Goal: Transaction & Acquisition: Purchase product/service

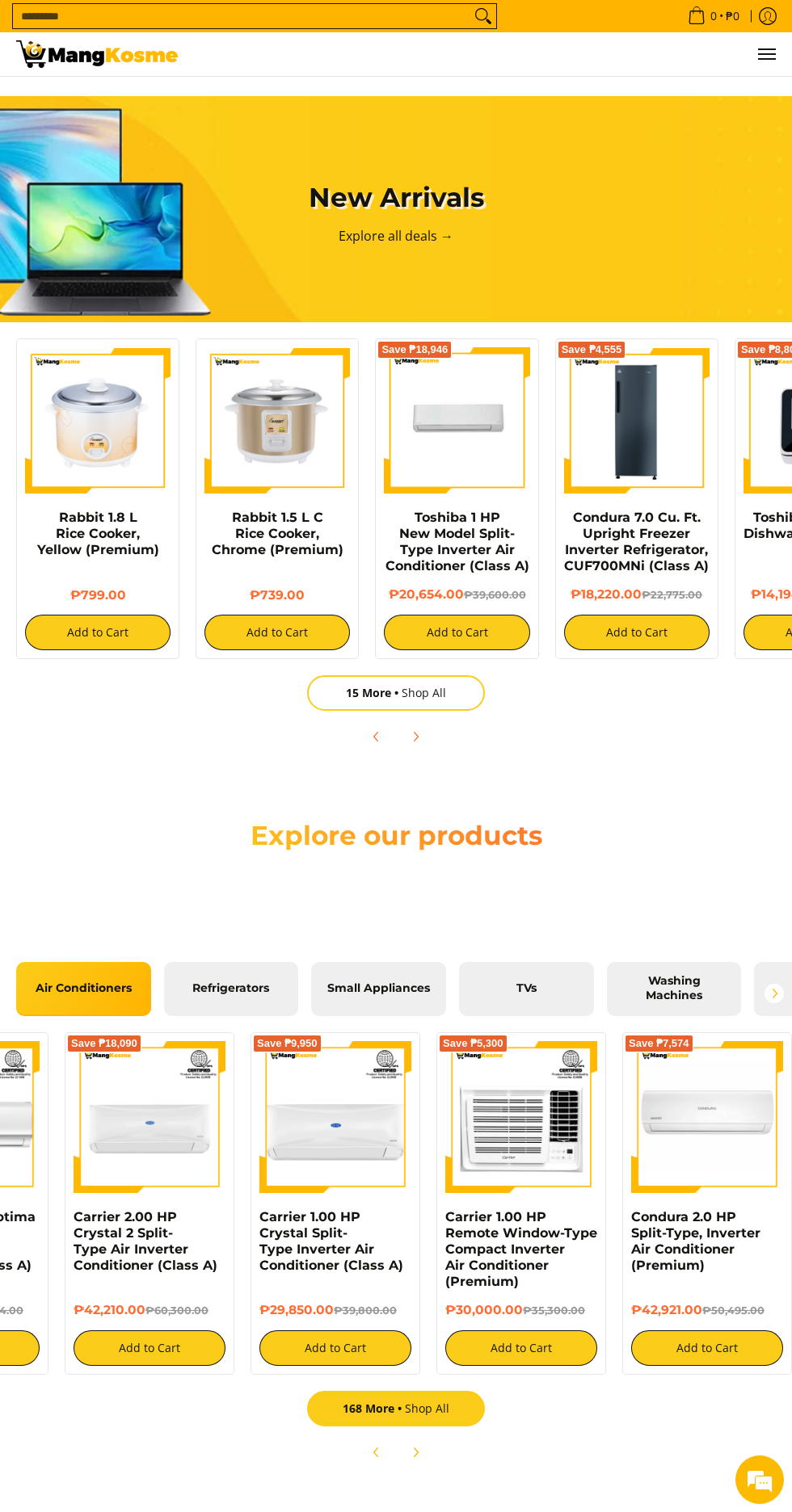
click at [445, 1427] on link "168 More Shop All" at bounding box center [396, 1409] width 178 height 36
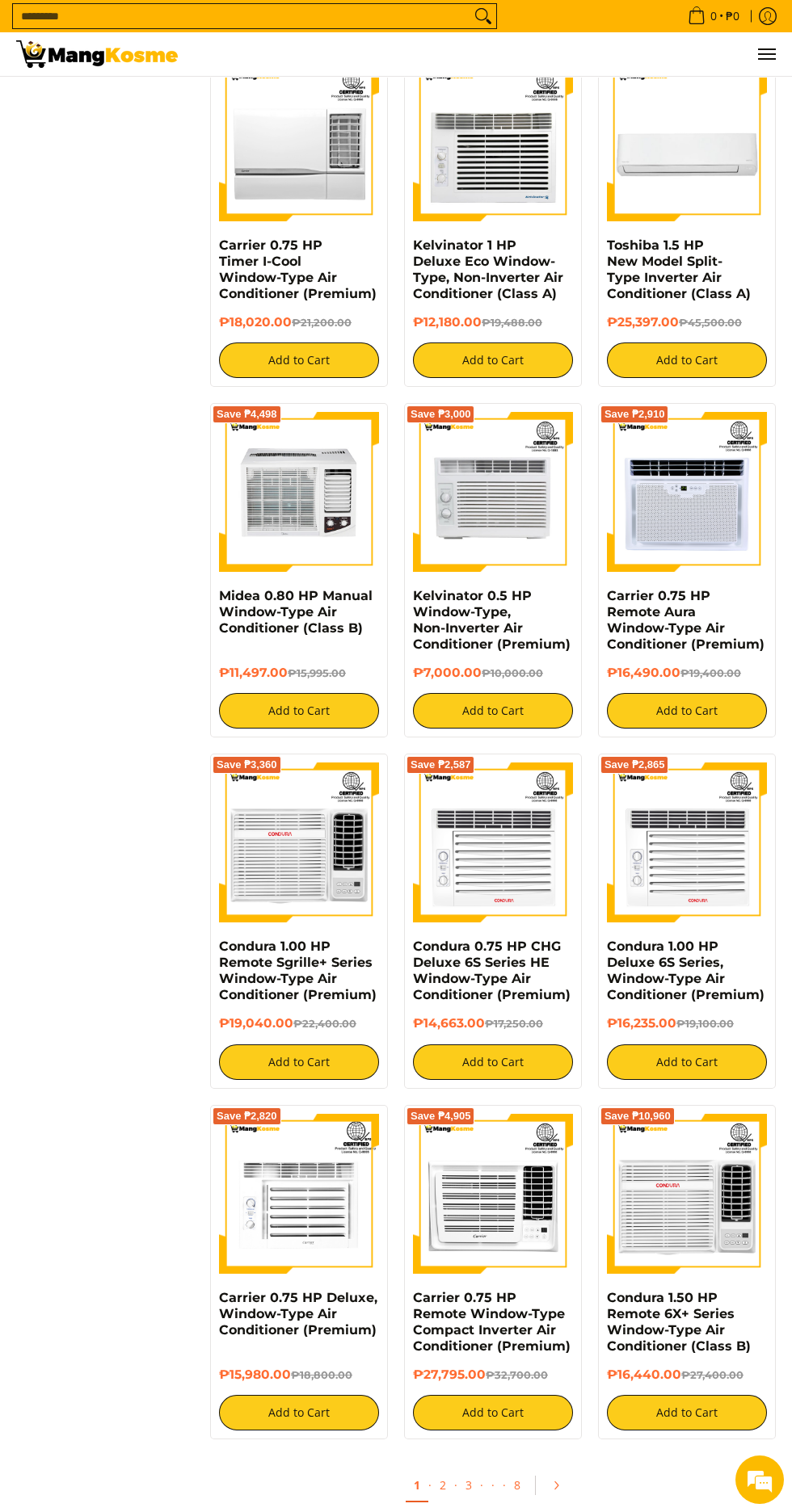
scroll to position [1669, 0]
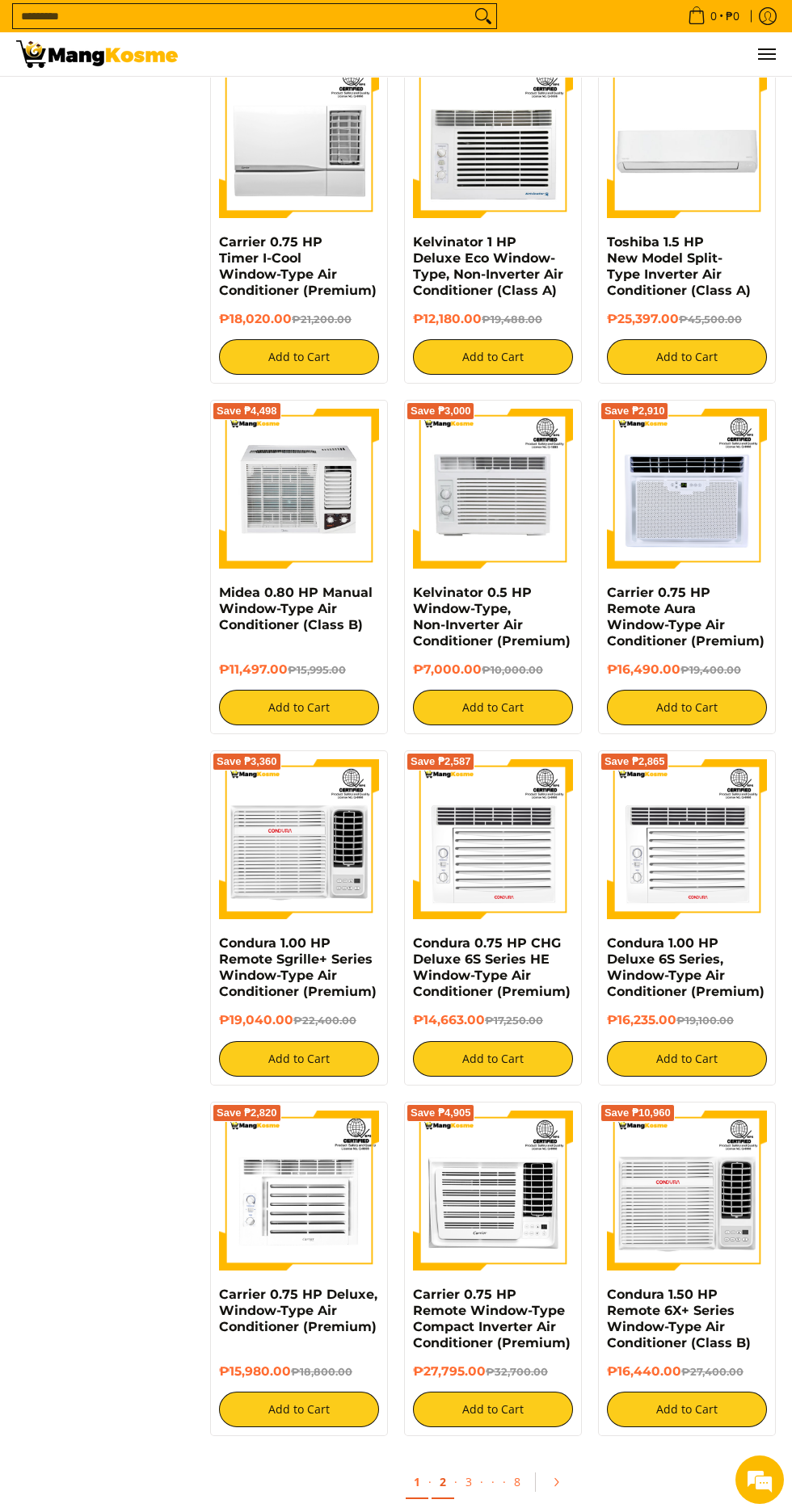
click at [437, 1489] on link "2" at bounding box center [443, 1483] width 23 height 34
